Goal: Transaction & Acquisition: Subscribe to service/newsletter

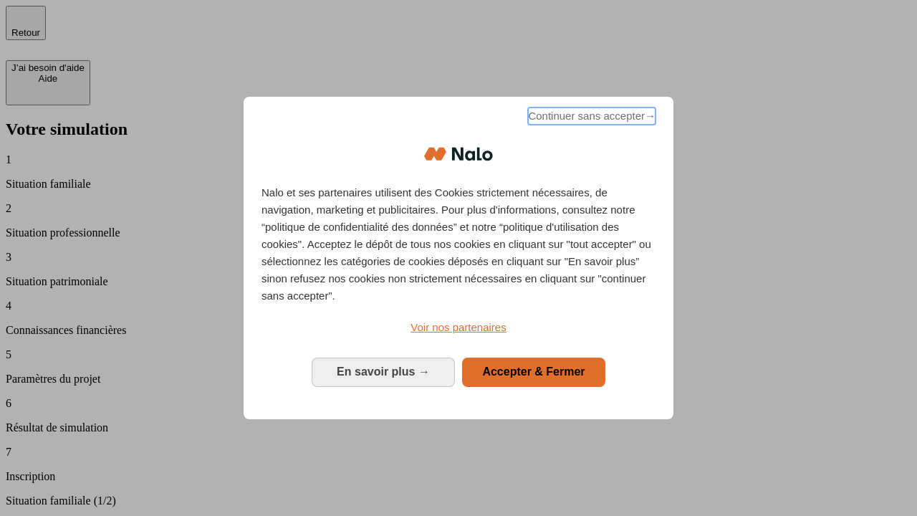
click at [590, 118] on span "Continuer sans accepter →" at bounding box center [592, 115] width 128 height 17
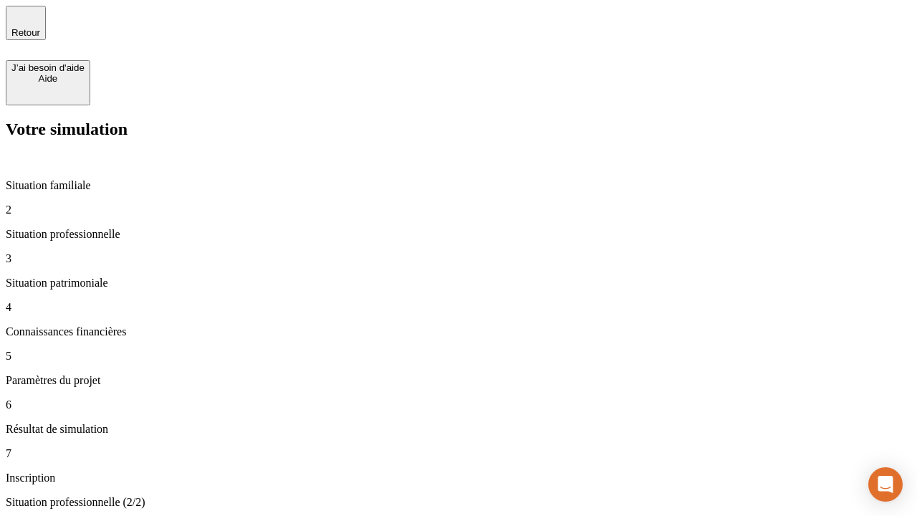
type input "30 000"
type input "40 000"
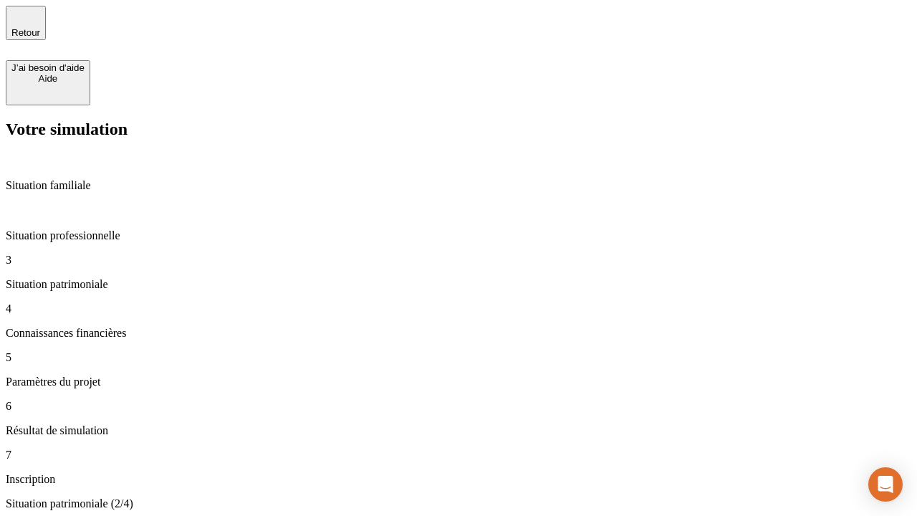
type input "1 100"
type input "20"
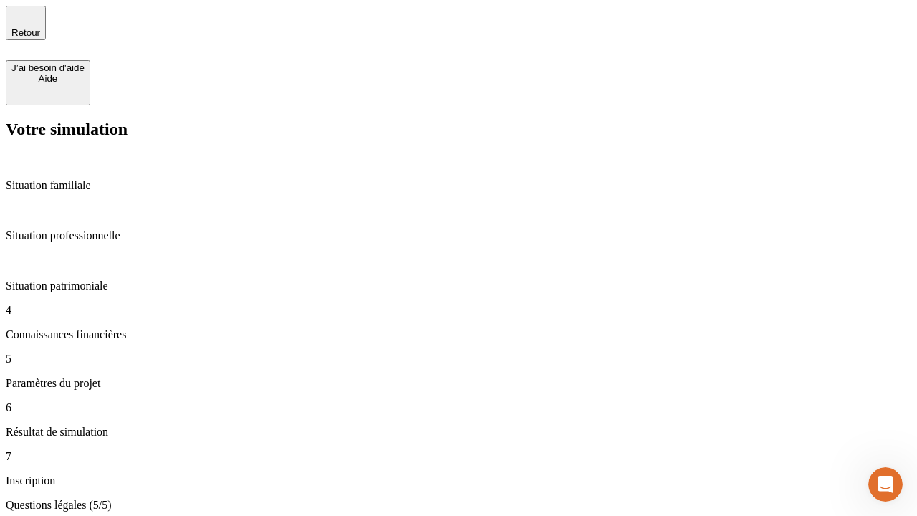
type input "40"
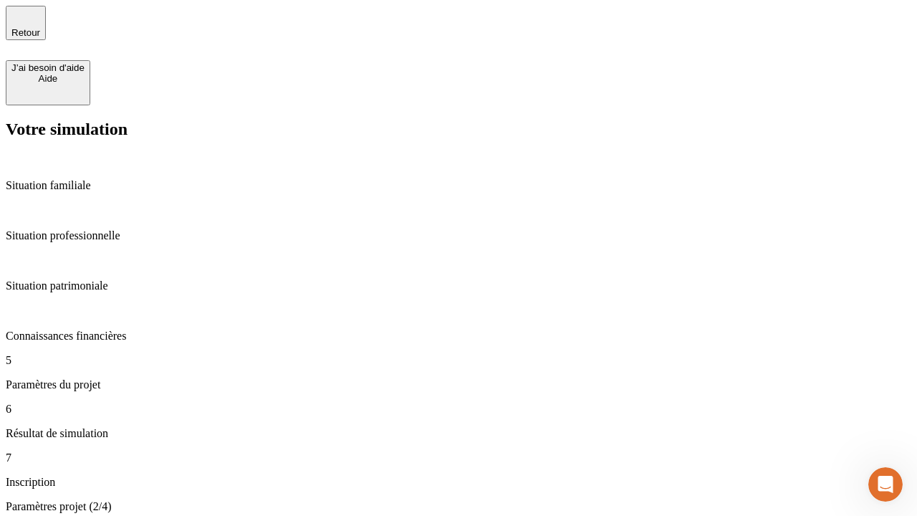
type input "62"
type input "50 000"
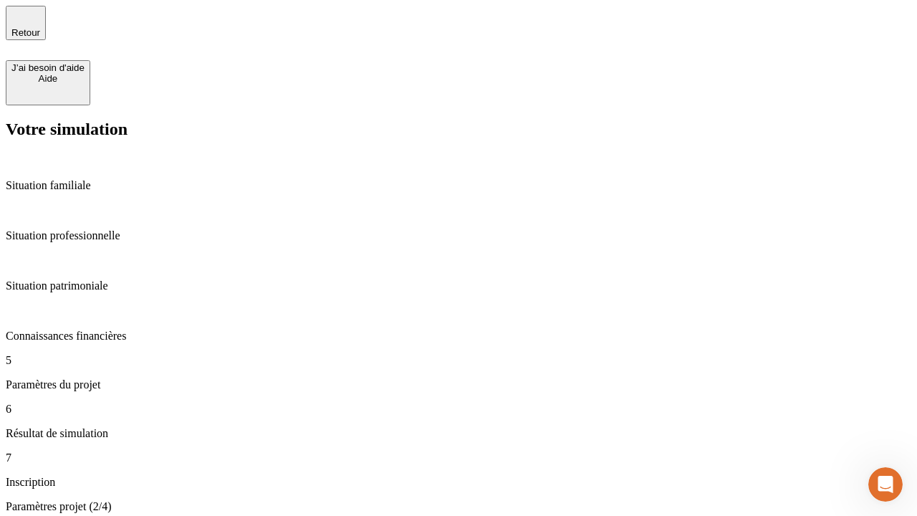
type input "640"
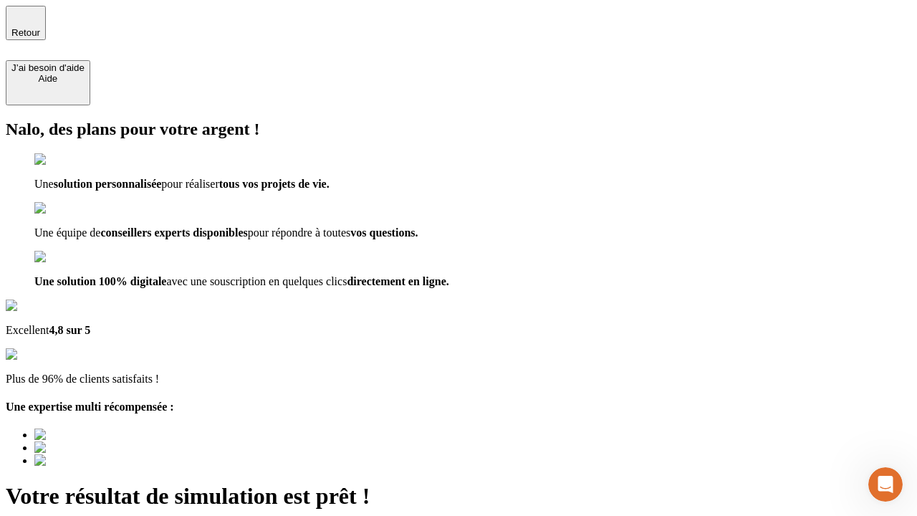
type input "[EMAIL_ADDRESS][DOMAIN_NAME]"
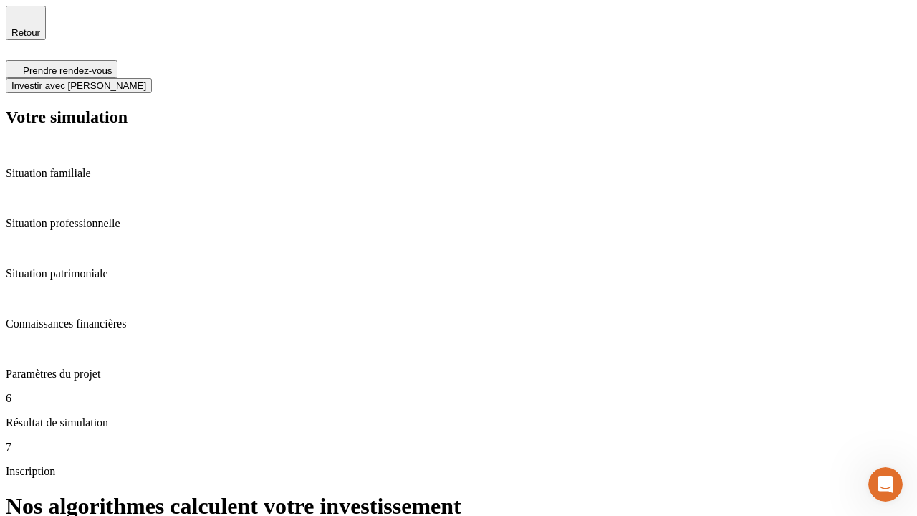
scroll to position [6, 0]
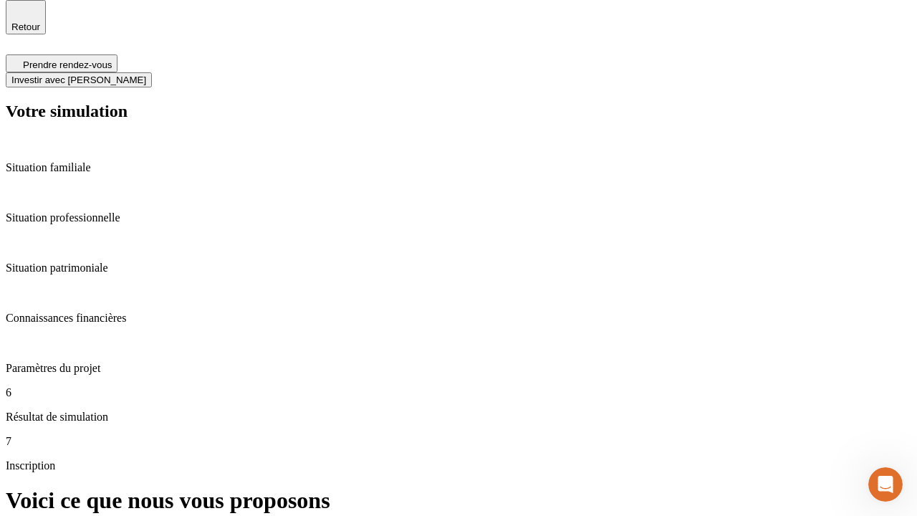
click at [146, 75] on span "Investir avec [PERSON_NAME]" at bounding box center [78, 80] width 135 height 11
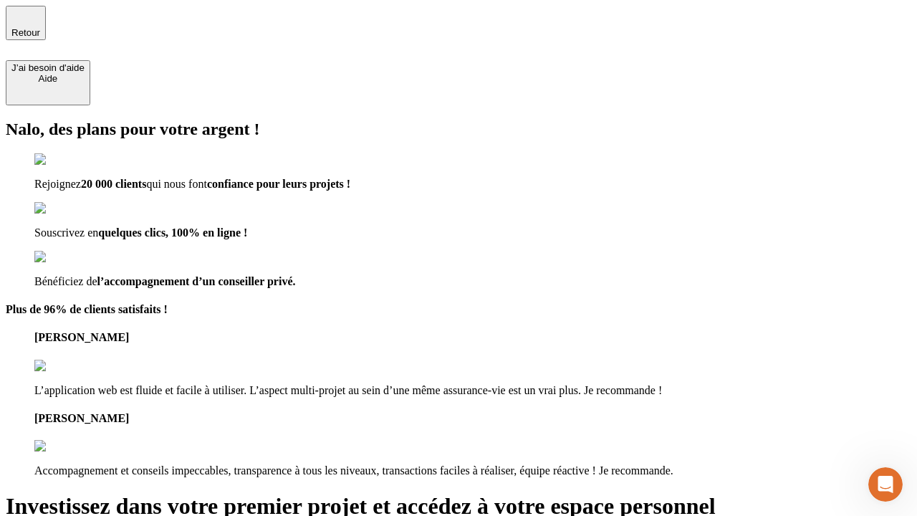
type input "[PERSON_NAME][EMAIL_ADDRESS][DOMAIN_NAME]"
